Goal: Transaction & Acquisition: Purchase product/service

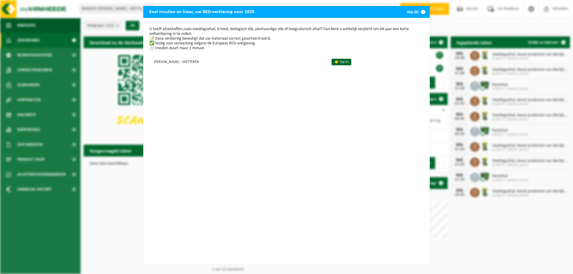
click at [422, 12] on span "button" at bounding box center [423, 12] width 12 height 12
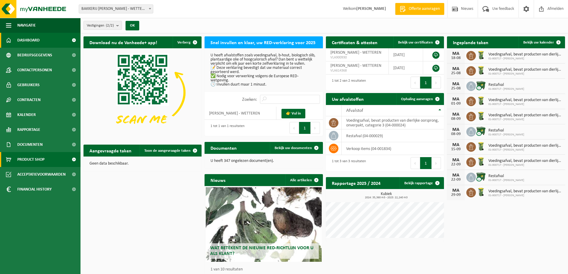
click at [33, 158] on span "Product Shop" at bounding box center [30, 159] width 27 height 15
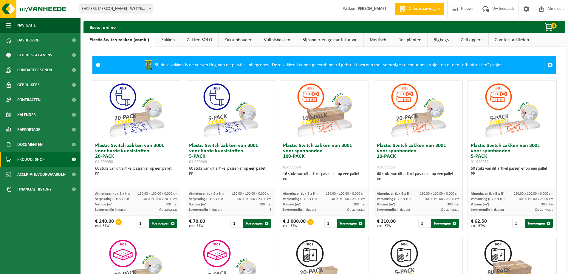
click at [165, 38] on link "Zakken" at bounding box center [167, 40] width 25 height 14
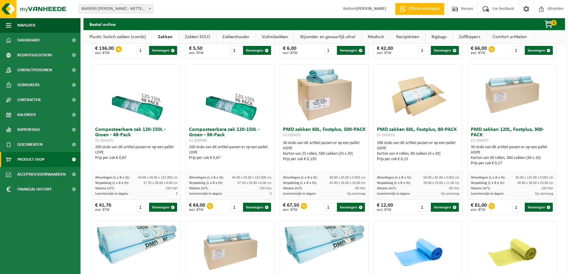
scroll to position [328, 0]
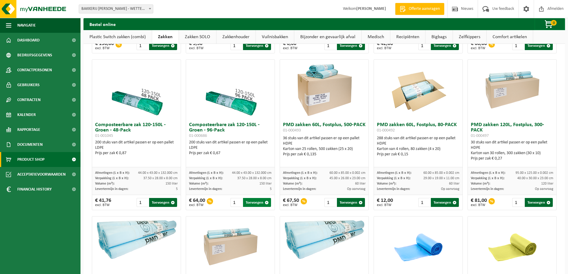
click at [260, 206] on button "Toevoegen" at bounding box center [257, 202] width 28 height 9
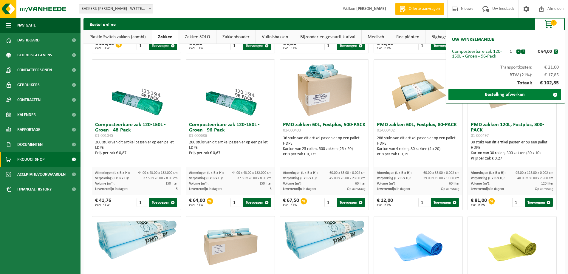
click at [525, 95] on link "Bestelling afwerken" at bounding box center [505, 94] width 113 height 11
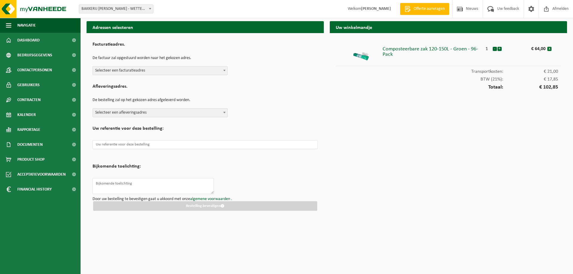
click at [176, 68] on span "Selecteer een facturatieadres" at bounding box center [160, 71] width 135 height 8
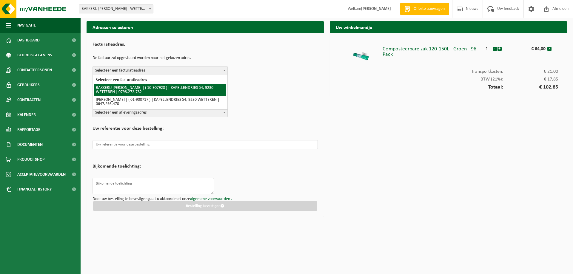
select select "123359"
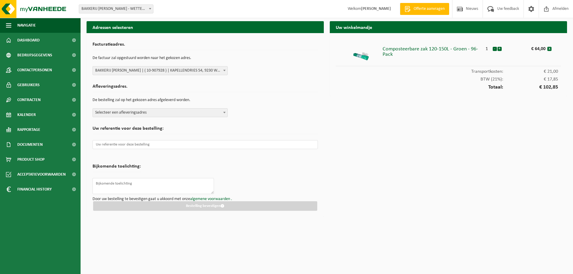
click at [174, 113] on span "Selecteer een afleveringsadres" at bounding box center [160, 113] width 135 height 8
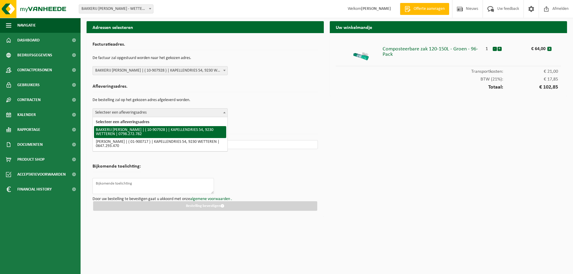
select select "123359"
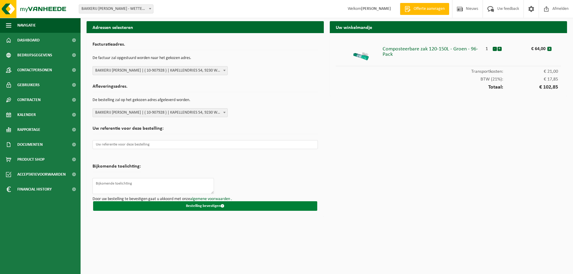
click at [213, 205] on button "Bestelling bevestigen" at bounding box center [205, 206] width 224 height 10
